Goal: Find specific page/section: Find specific page/section

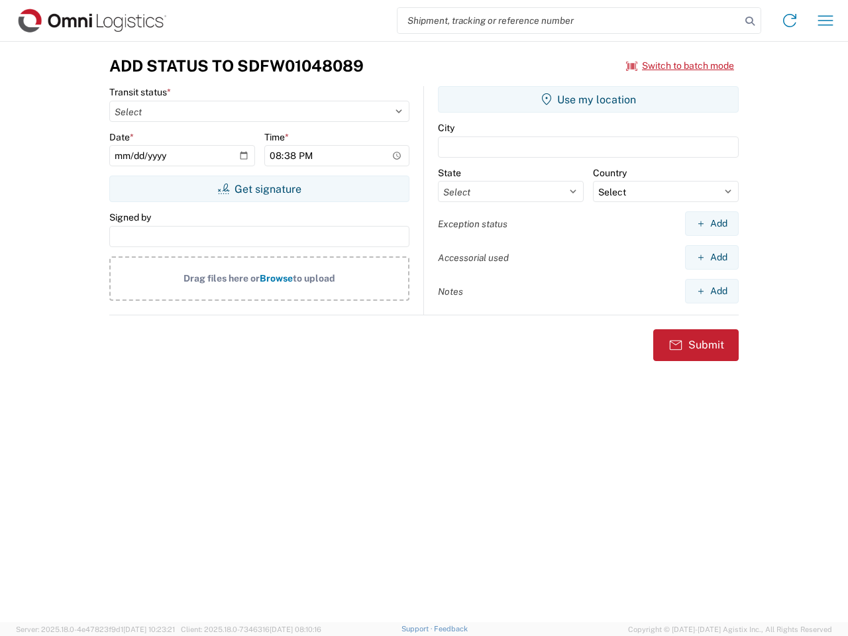
click at [569, 21] on input "search" at bounding box center [569, 20] width 343 height 25
click at [750, 21] on icon at bounding box center [750, 21] width 19 height 19
click at [790, 21] on icon at bounding box center [789, 20] width 21 height 21
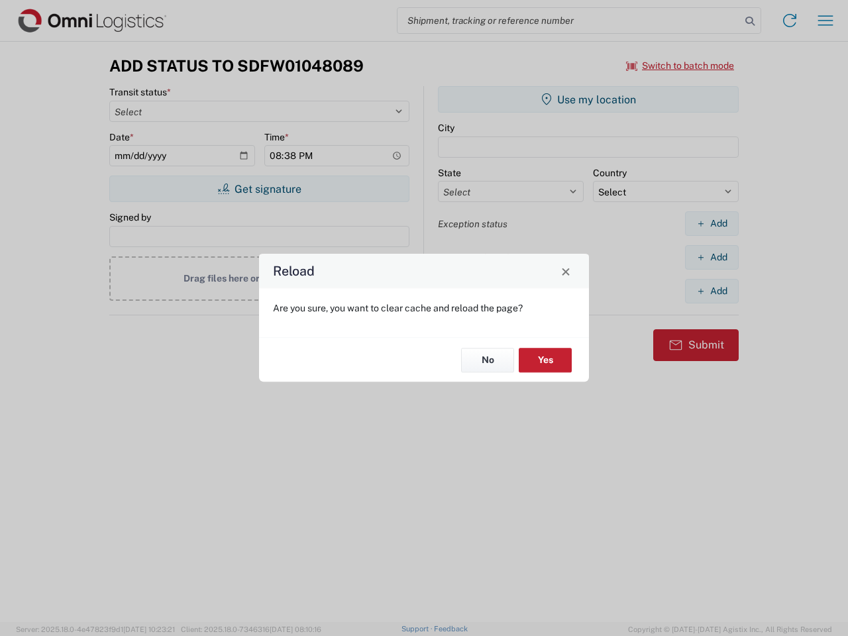
click at [681, 66] on div "Reload Are you sure, you want to clear cache and reload the page? No Yes" at bounding box center [424, 318] width 848 height 636
click at [259, 189] on div "Reload Are you sure, you want to clear cache and reload the page? No Yes" at bounding box center [424, 318] width 848 height 636
click at [588, 99] on div "Reload Are you sure, you want to clear cache and reload the page? No Yes" at bounding box center [424, 318] width 848 height 636
click at [712, 223] on div "Reload Are you sure, you want to clear cache and reload the page? No Yes" at bounding box center [424, 318] width 848 height 636
click at [712, 257] on div "Reload Are you sure, you want to clear cache and reload the page? No Yes" at bounding box center [424, 318] width 848 height 636
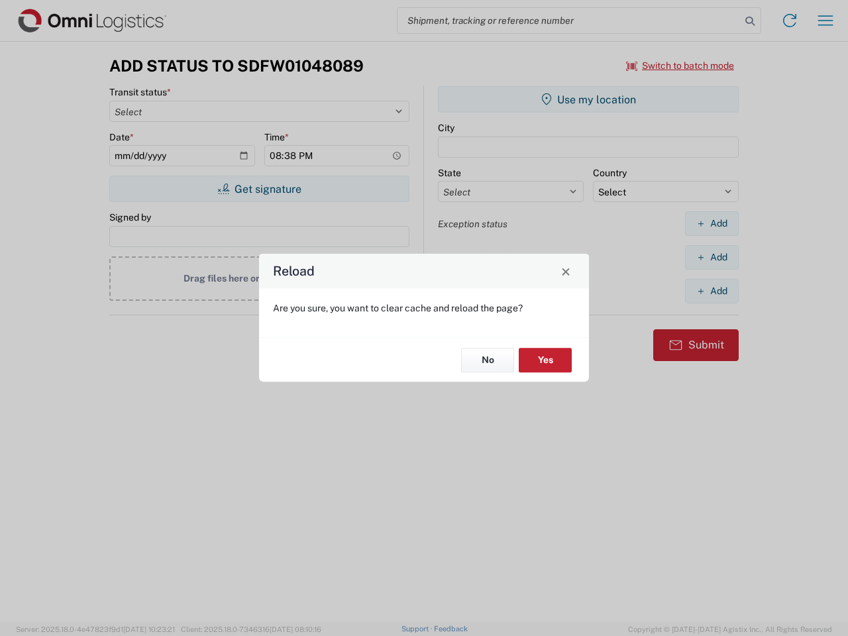
click at [712, 291] on div "Reload Are you sure, you want to clear cache and reload the page? No Yes" at bounding box center [424, 318] width 848 height 636
